Goal: Transaction & Acquisition: Subscribe to service/newsletter

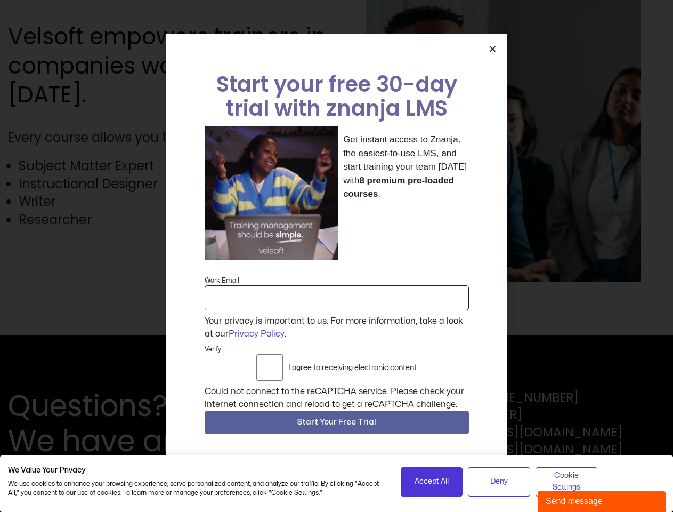
click at [336, 256] on div "Get instant access to Znanja, the easiest-to-use LMS, and start training your t…" at bounding box center [337, 193] width 264 height 134
click at [492, 53] on icon "Close" at bounding box center [493, 49] width 8 height 8
click at [337, 425] on span "Start Your Free Trial" at bounding box center [336, 422] width 79 height 13
click at [432, 481] on span "Accept All" at bounding box center [432, 481] width 34 height 12
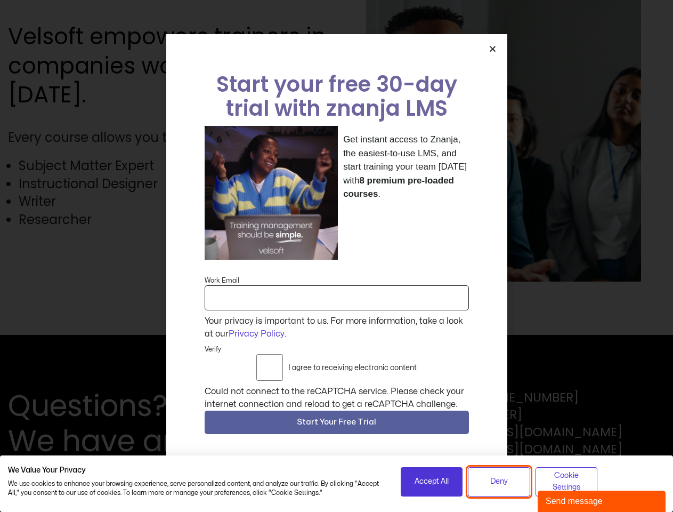
click at [499, 481] on span "Deny" at bounding box center [499, 481] width 18 height 12
